Goal: Check status: Check status

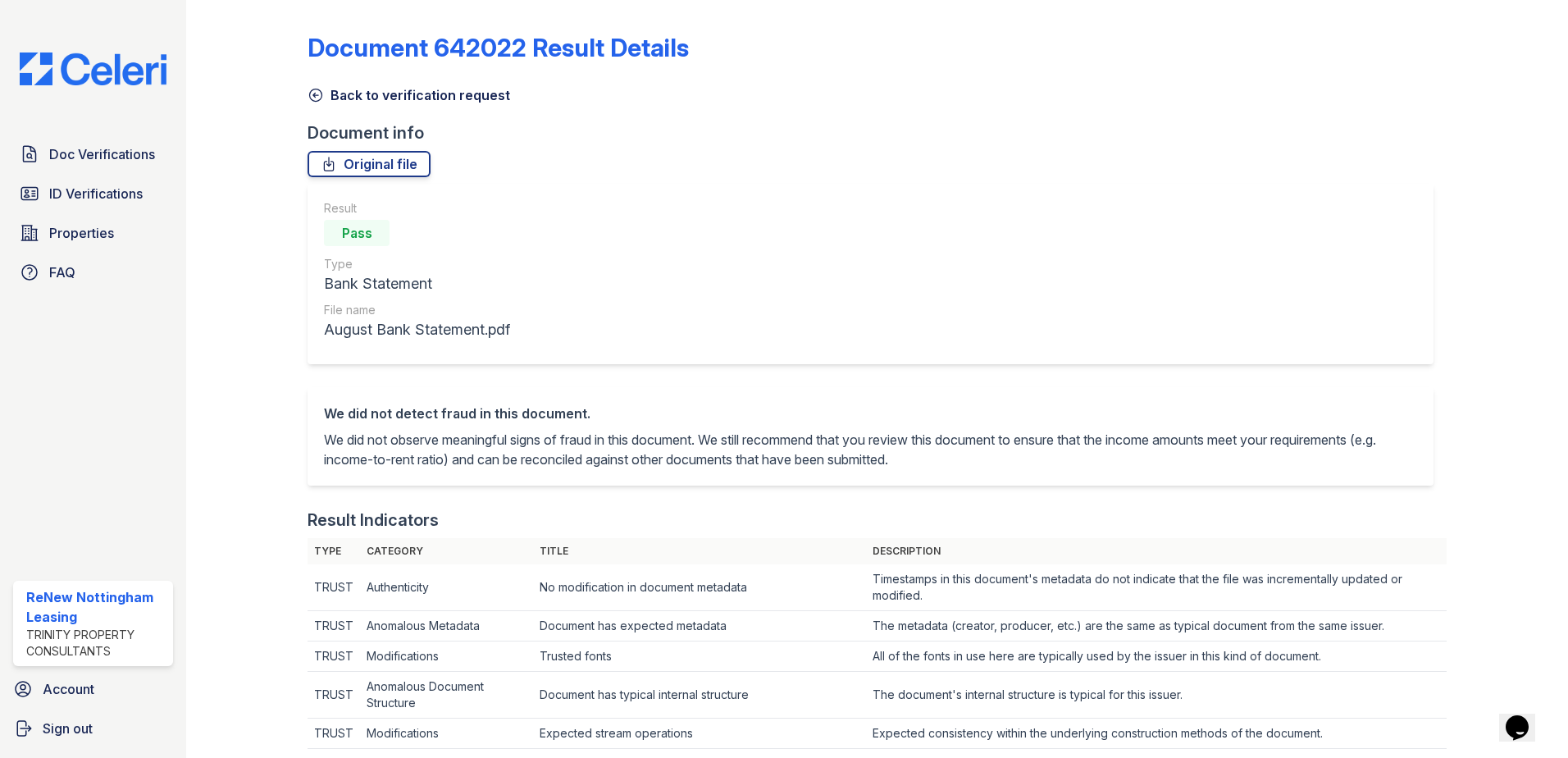
click at [316, 97] on icon at bounding box center [315, 95] width 16 height 16
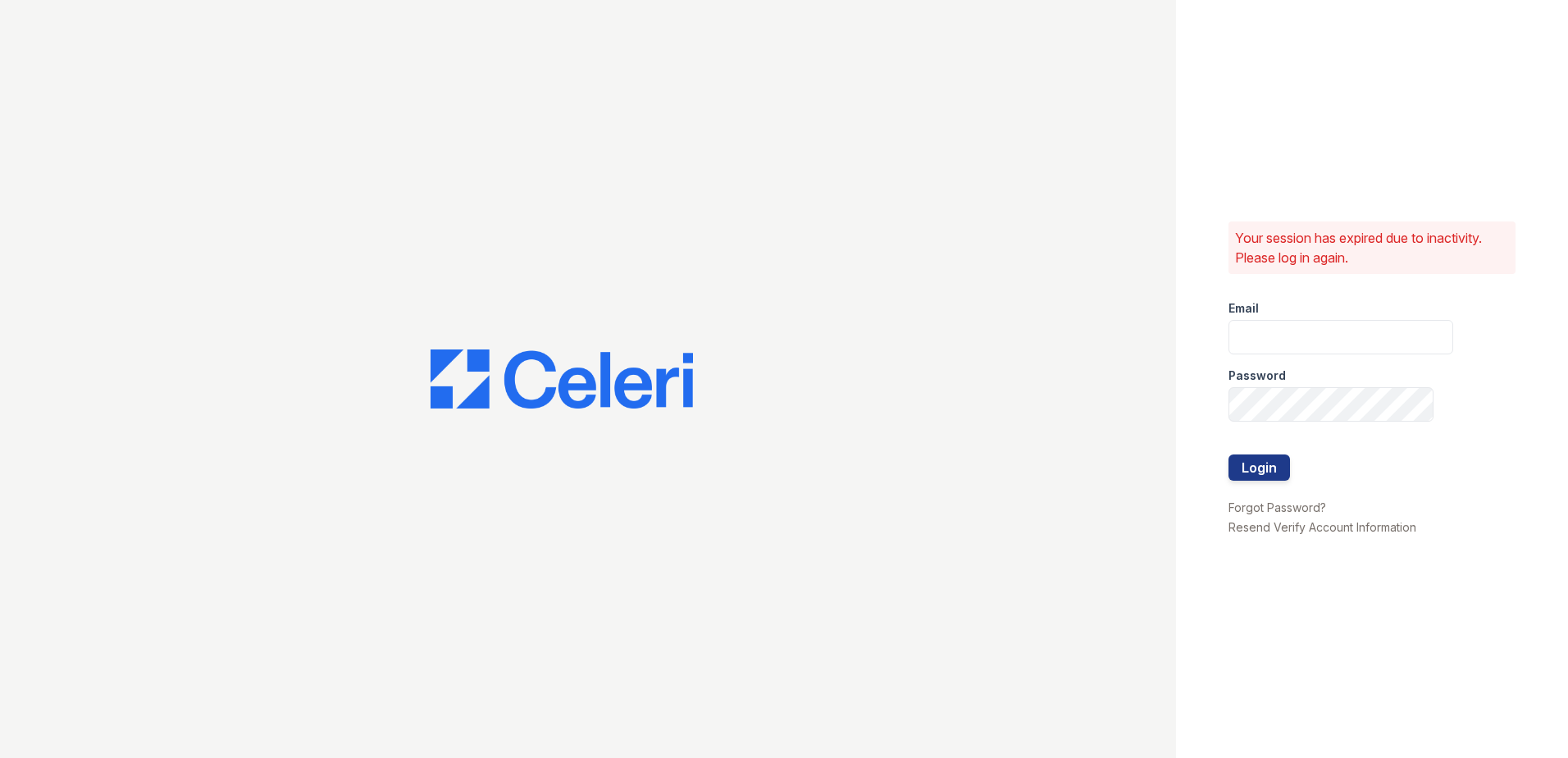
type input "renewnottingham@trinity-pm.com"
click at [1257, 469] on button "Login" at bounding box center [1259, 467] width 62 height 26
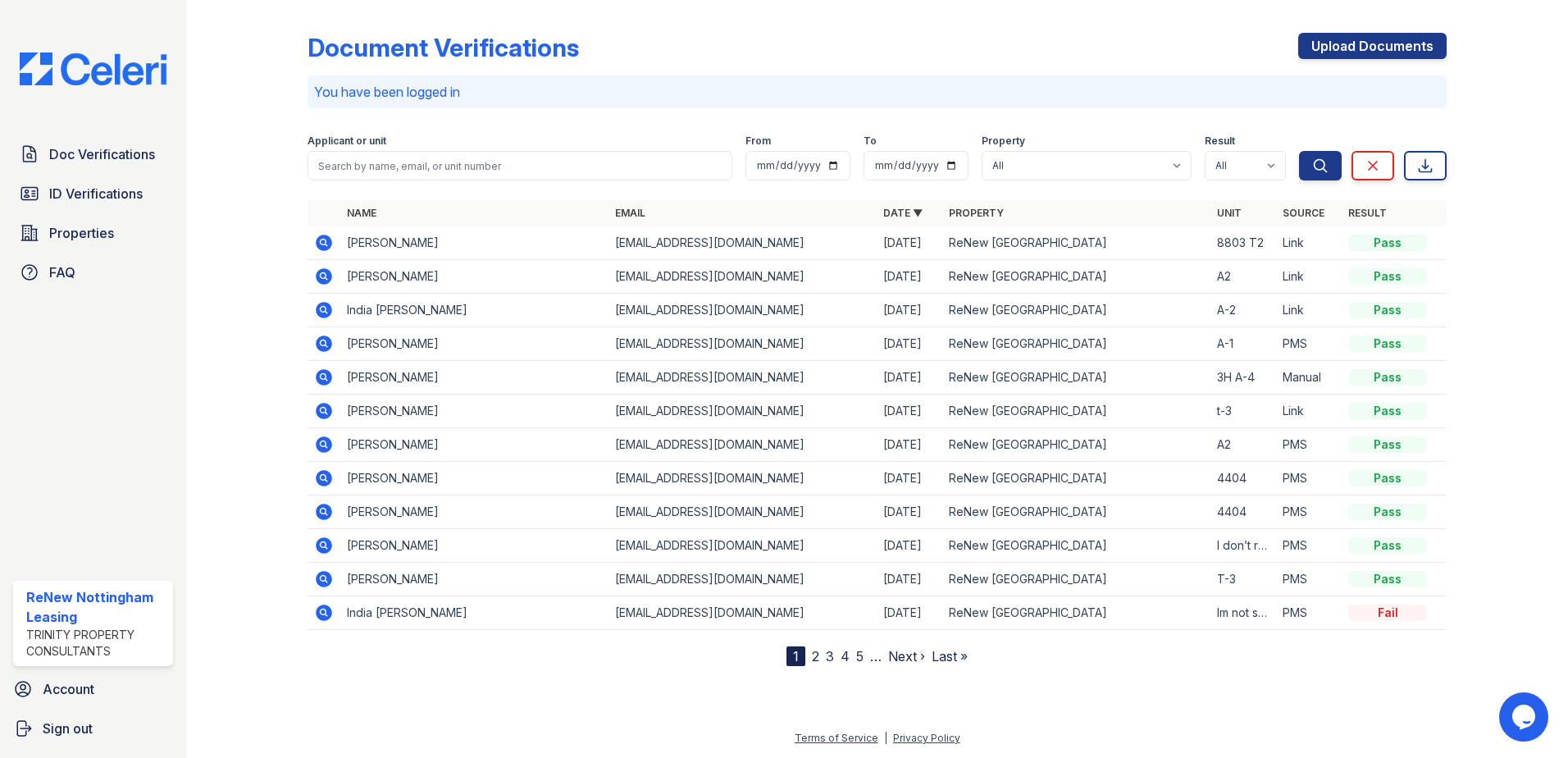
click at [327, 245] on icon at bounding box center [323, 243] width 20 height 20
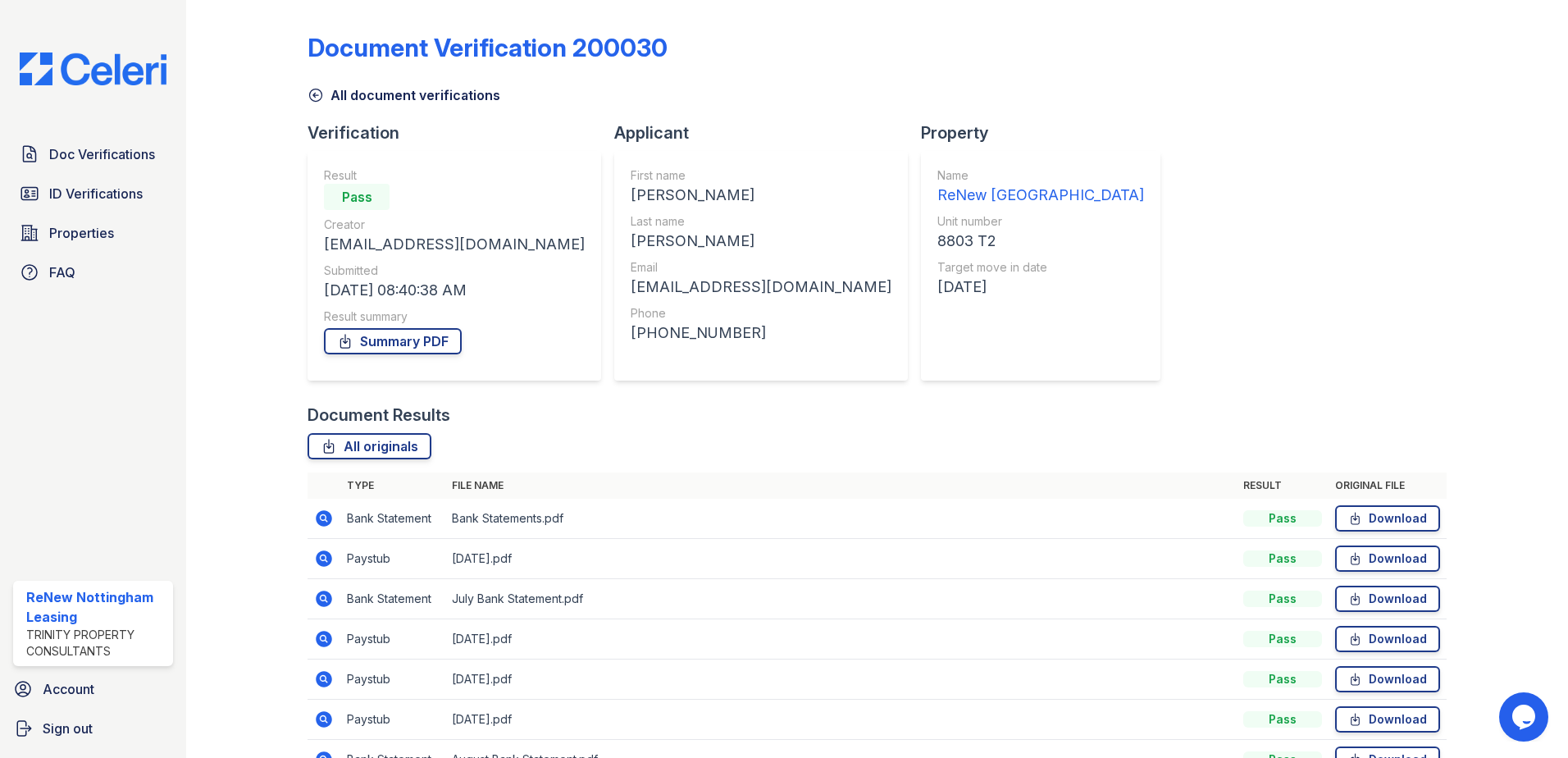
scroll to position [94, 0]
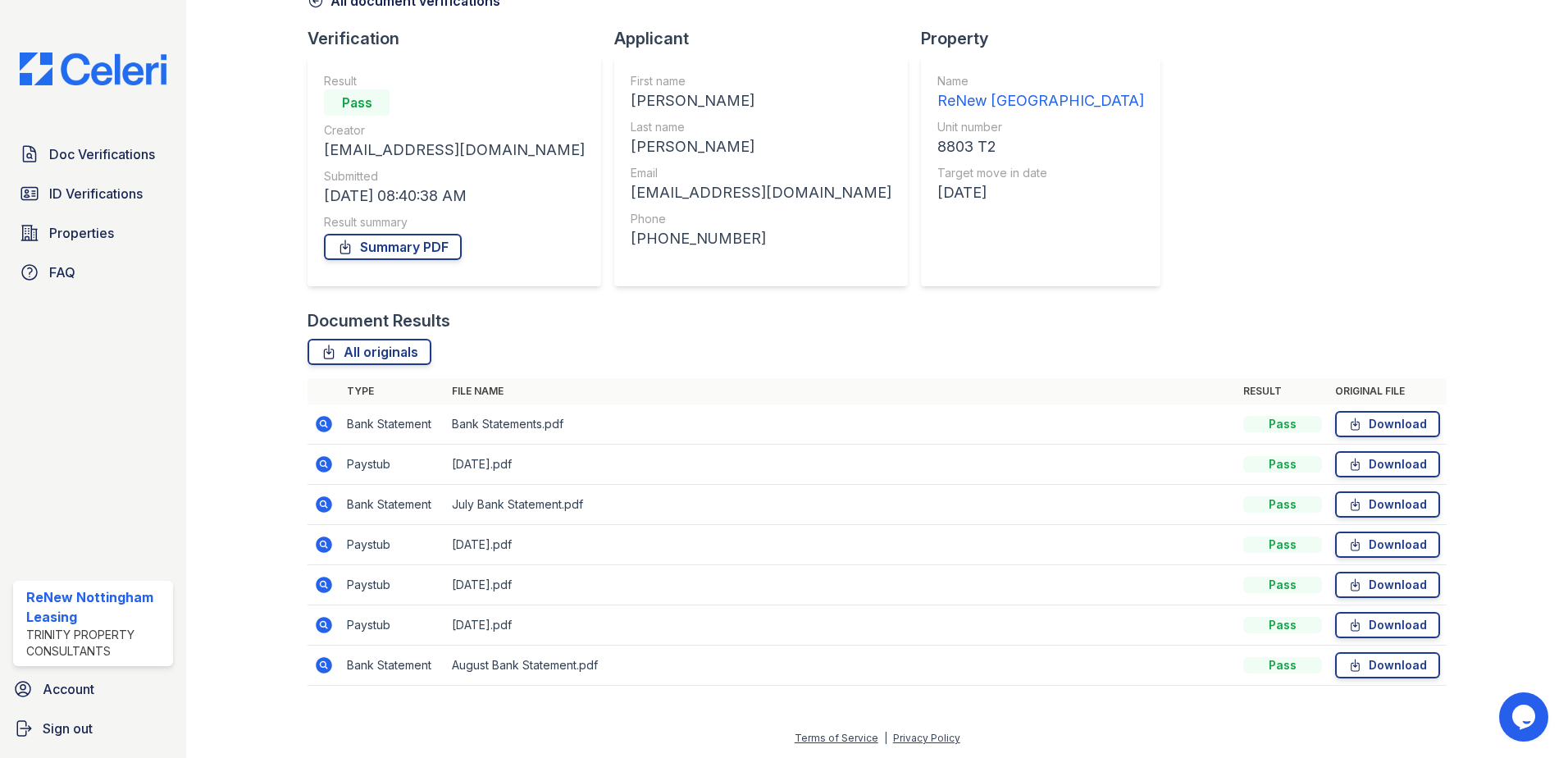
click at [322, 468] on icon at bounding box center [323, 464] width 16 height 16
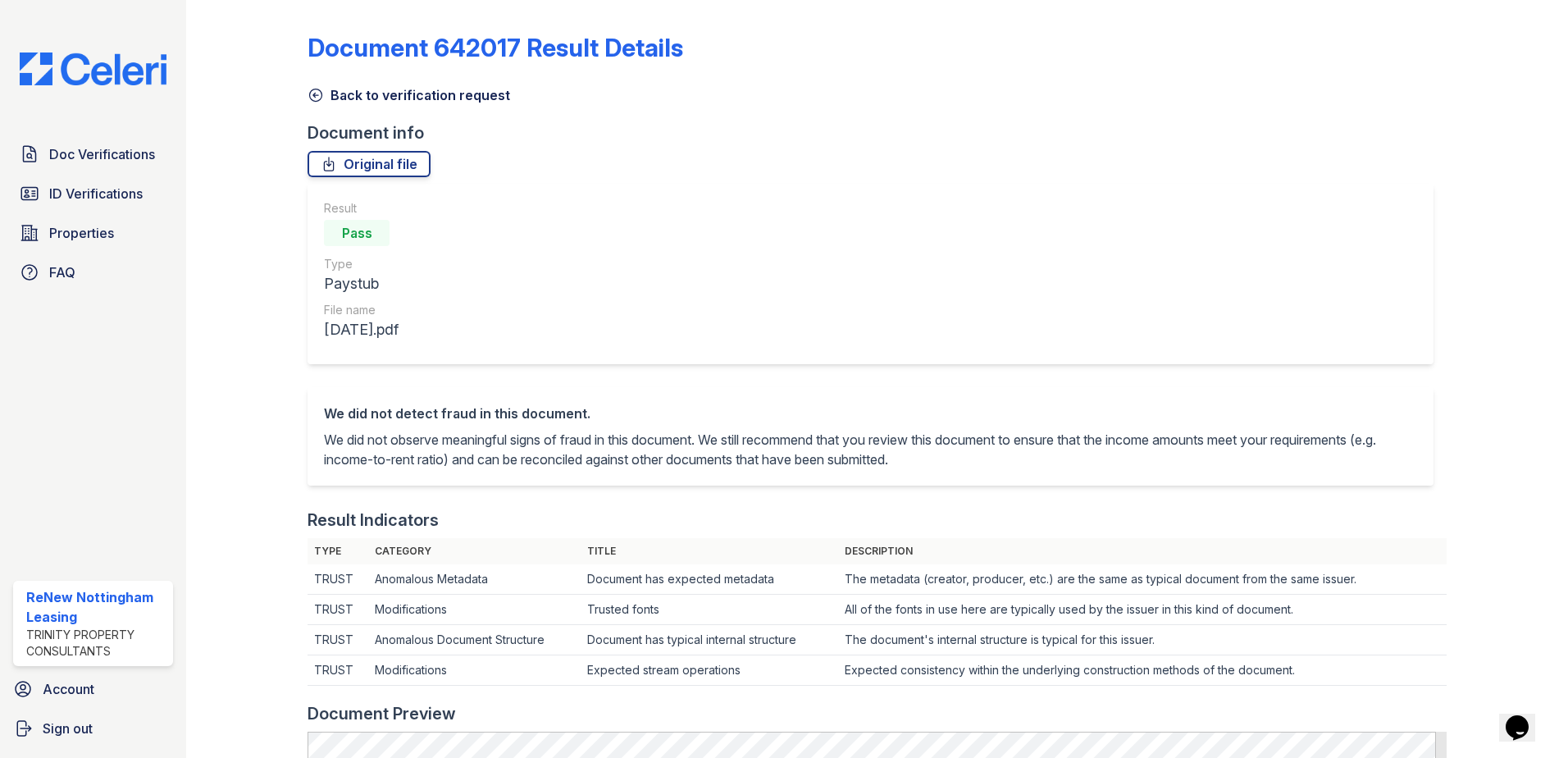
click at [317, 91] on icon at bounding box center [315, 95] width 16 height 16
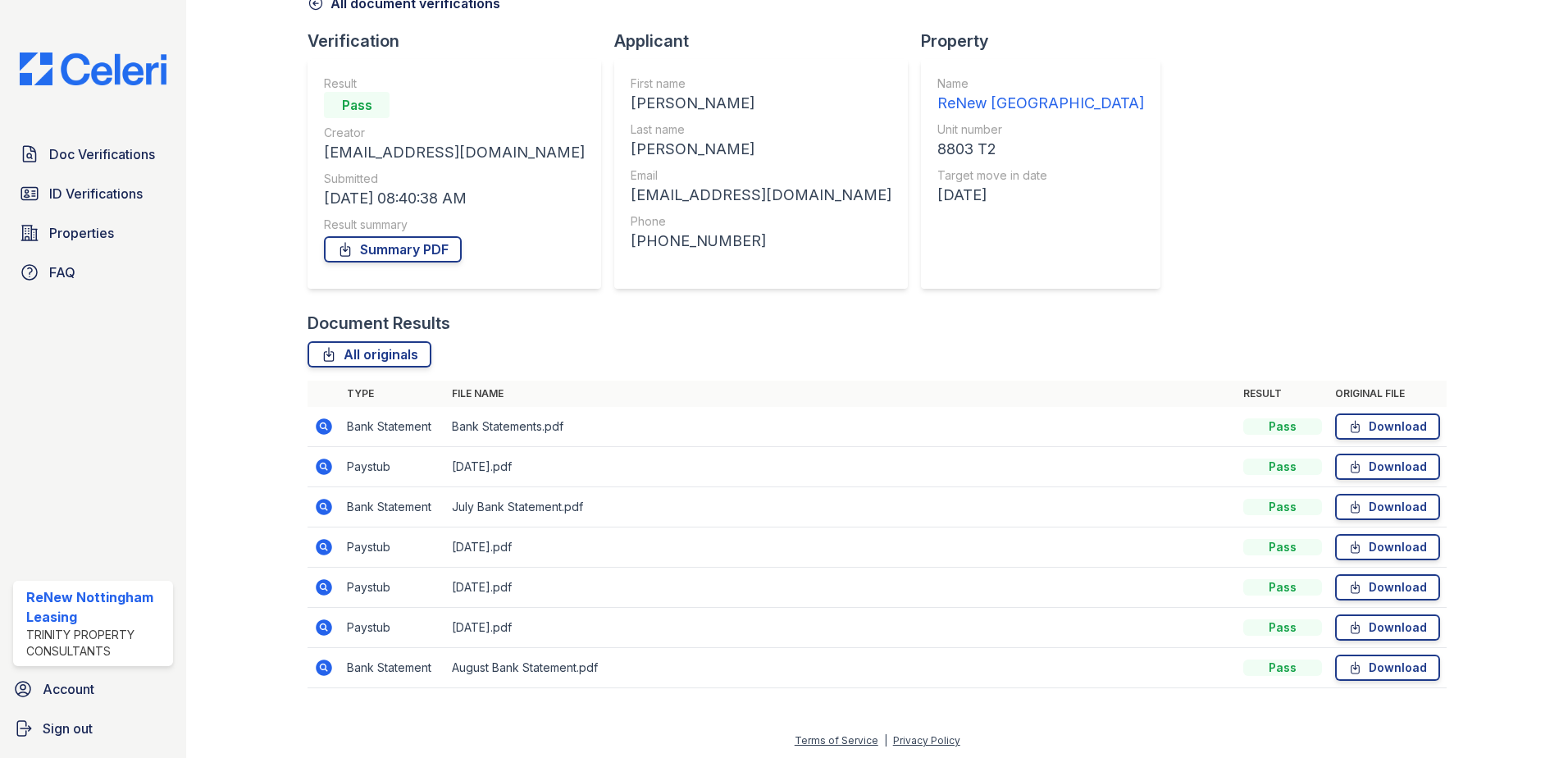
scroll to position [94, 0]
click at [323, 468] on icon at bounding box center [323, 464] width 16 height 16
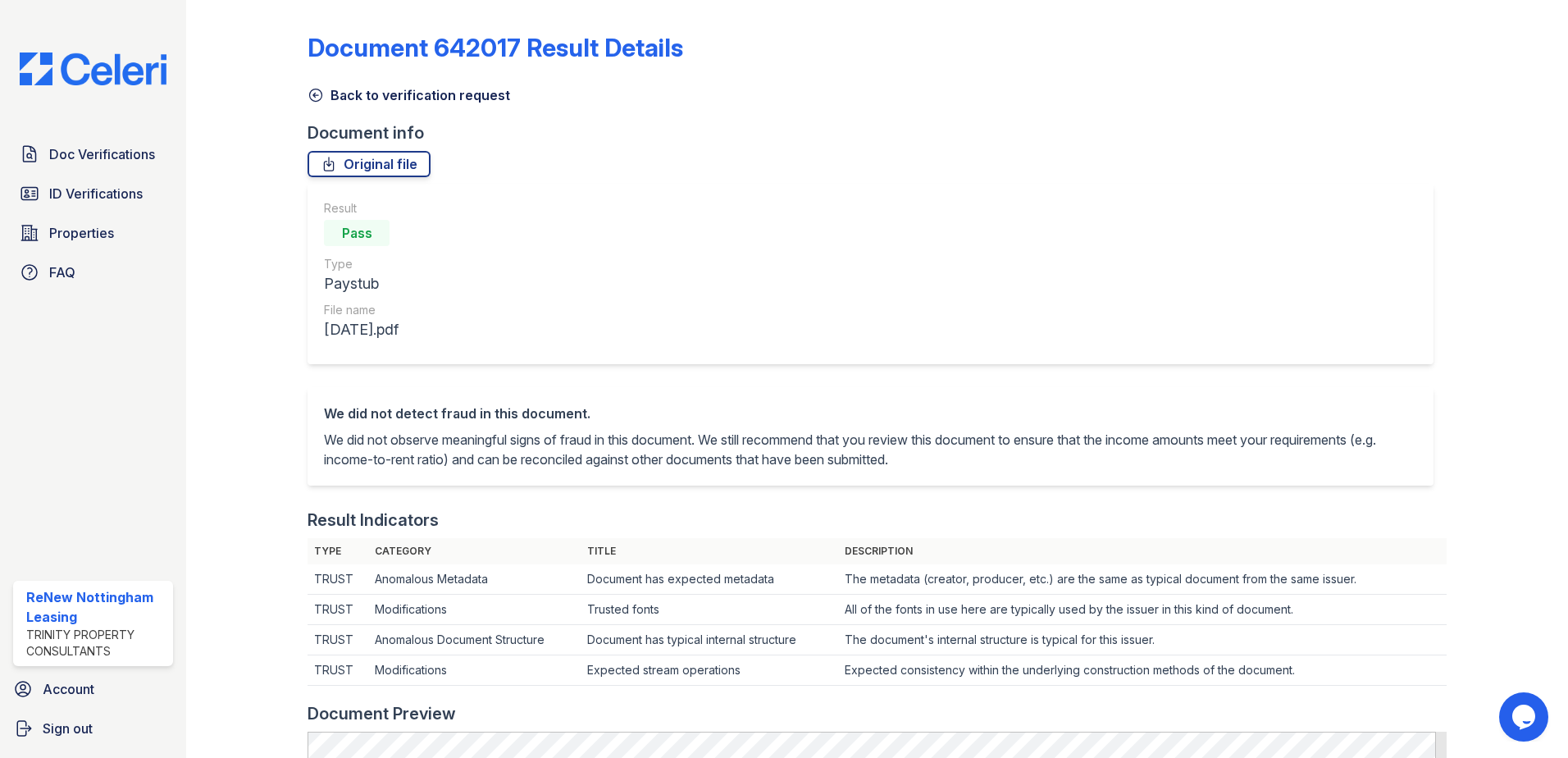
click at [315, 87] on icon at bounding box center [315, 95] width 16 height 16
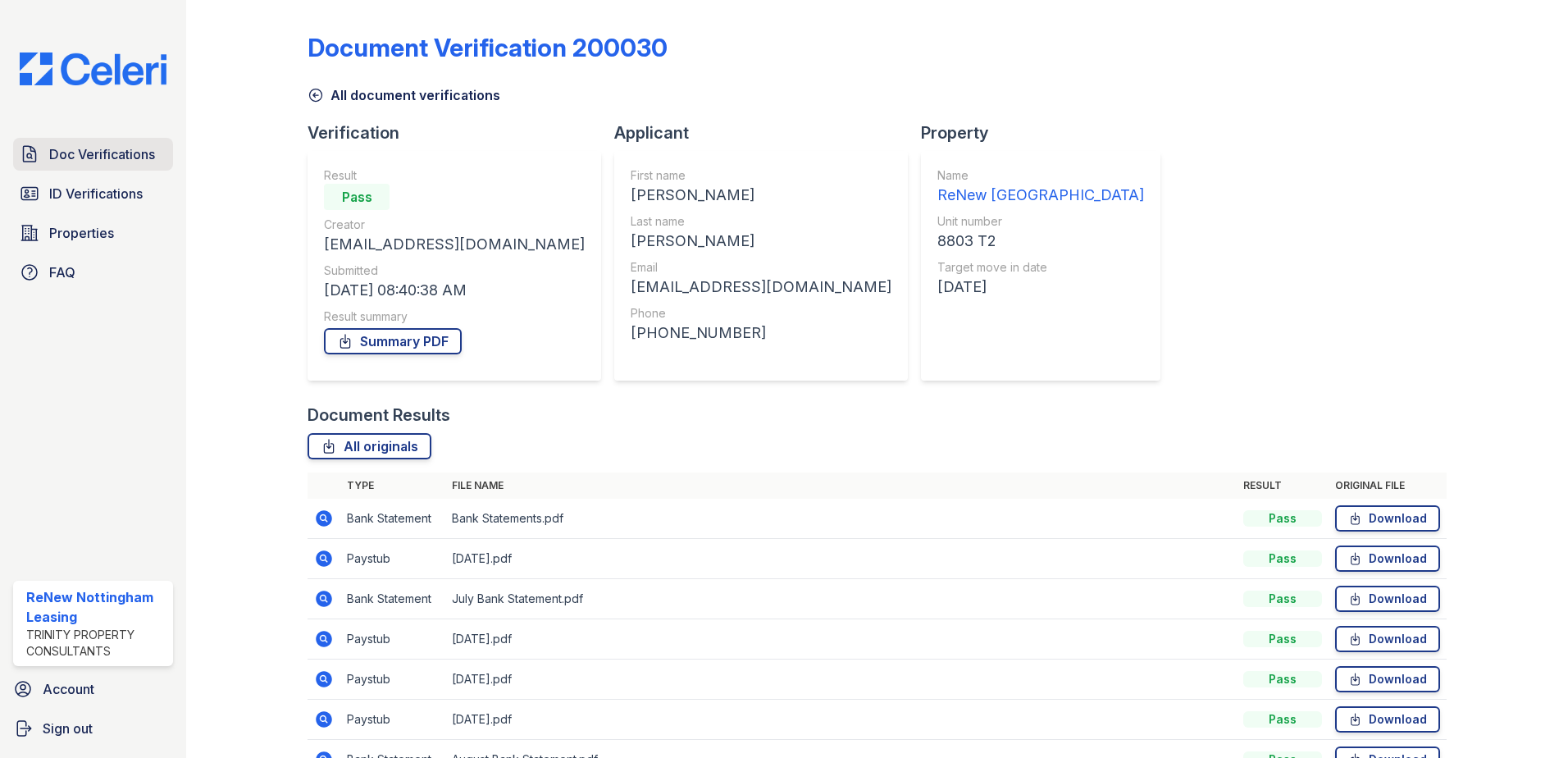
click at [65, 154] on span "Doc Verifications" at bounding box center [102, 154] width 106 height 20
